Goal: Information Seeking & Learning: Learn about a topic

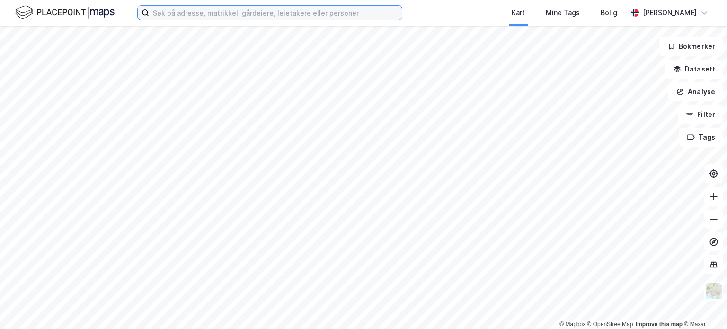
click at [235, 11] on input at bounding box center [275, 13] width 253 height 14
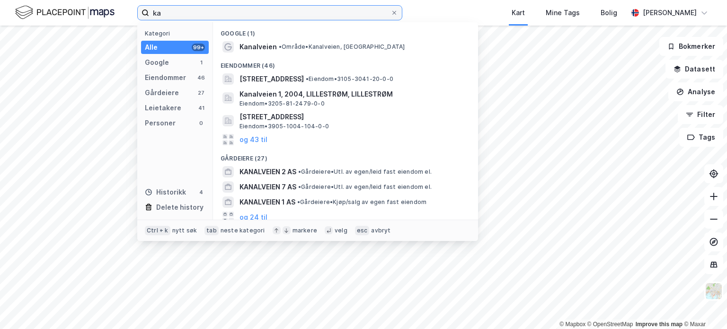
type input "k"
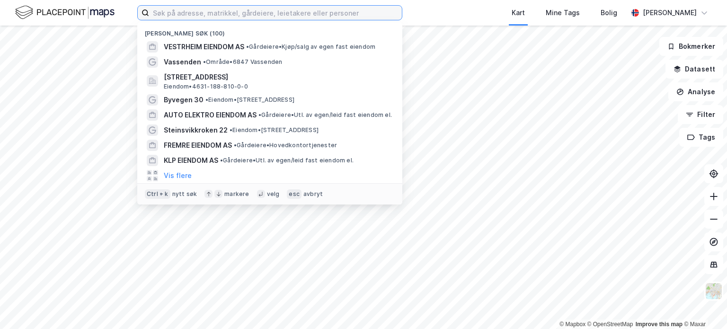
click at [214, 13] on input at bounding box center [275, 13] width 253 height 14
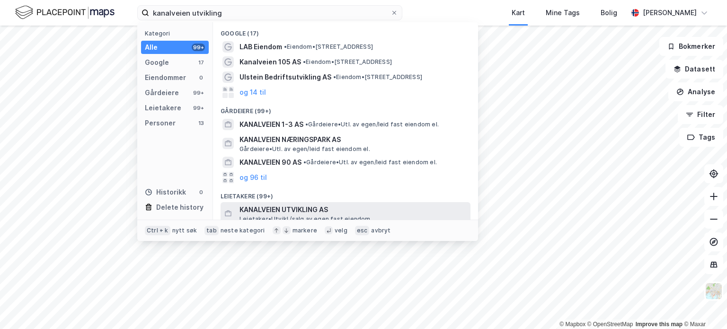
click at [355, 208] on span "KANALVEIEN UTVIKLING AS" at bounding box center [353, 209] width 227 height 11
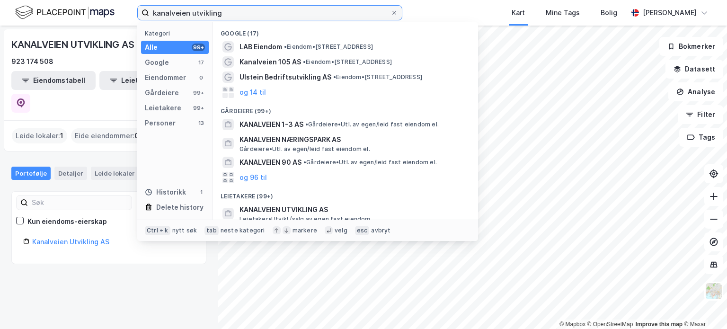
drag, startPoint x: 245, startPoint y: 12, endPoint x: 192, endPoint y: 15, distance: 53.1
click at [192, 15] on input "kanalveien utvikling" at bounding box center [269, 13] width 241 height 14
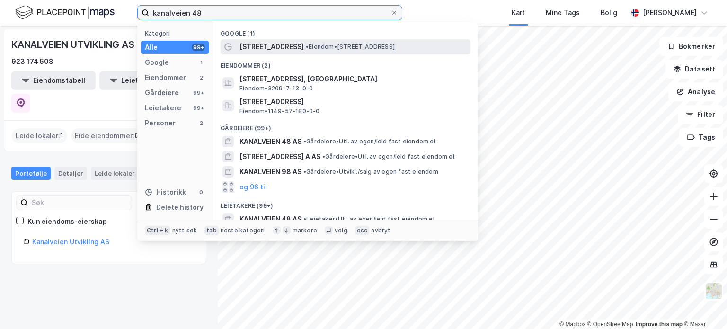
type input "kanalveien 48"
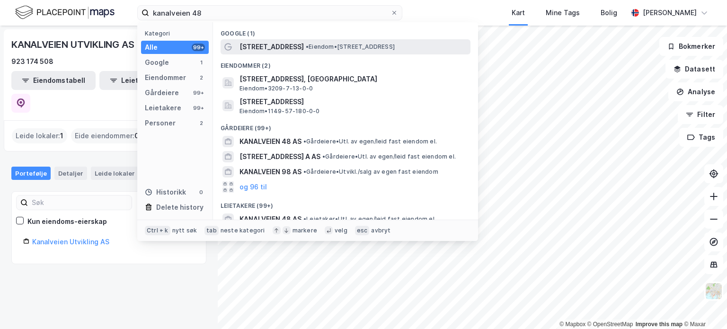
click at [311, 46] on span "• Eiendom • [STREET_ADDRESS]" at bounding box center [350, 47] width 89 height 8
